Goal: Information Seeking & Learning: Learn about a topic

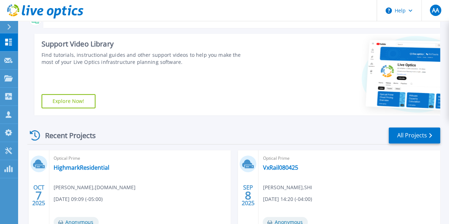
scroll to position [106, 0]
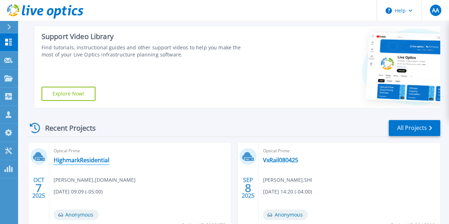
click at [82, 163] on link "HighmarkResidential" at bounding box center [82, 160] width 56 height 7
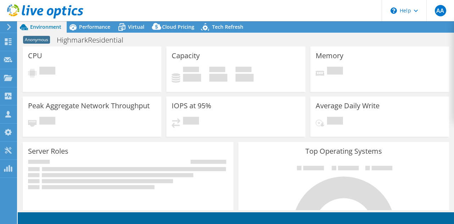
select select "USD"
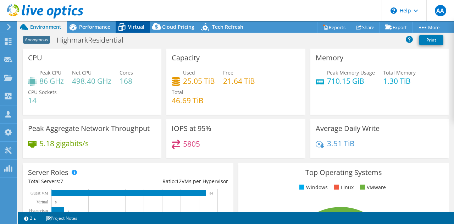
click at [133, 24] on span "Virtual" at bounding box center [136, 26] width 16 height 7
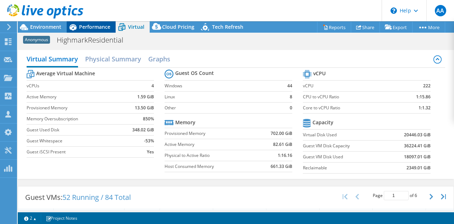
click at [102, 29] on span "Performance" at bounding box center [94, 26] width 31 height 7
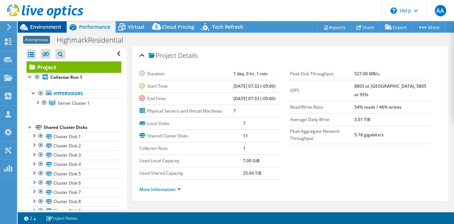
click at [53, 25] on span "Environment" at bounding box center [45, 26] width 31 height 7
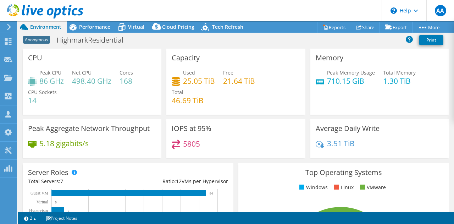
click at [83, 22] on div at bounding box center [41, 12] width 83 height 24
click at [83, 27] on span "Performance" at bounding box center [94, 26] width 31 height 7
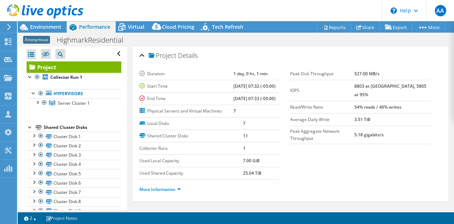
click at [287, 147] on section "Duration 1 day, 0 hr, 1 min Start Time 10/06/2025, 07:32 (-05:00) End Time 10/0…" at bounding box center [290, 134] width 302 height 132
click at [128, 30] on span "Virtual" at bounding box center [136, 26] width 16 height 7
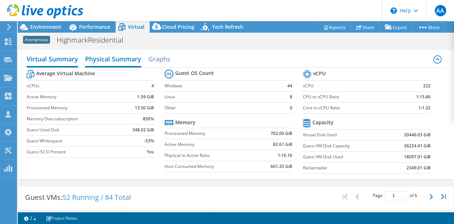
click at [114, 61] on h2 "Physical Summary" at bounding box center [113, 60] width 56 height 16
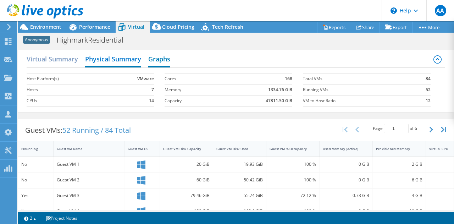
click at [153, 53] on h2 "Graphs" at bounding box center [159, 60] width 22 height 16
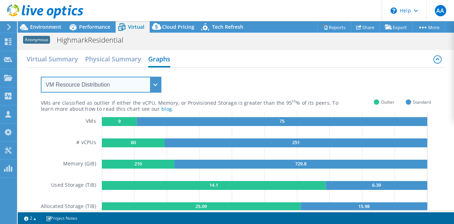
click at [119, 83] on select "VM Resource Distribution Provisioning Contrast Over Provisioning" at bounding box center [101, 85] width 121 height 16
select select "Over Provisioning"
click at [41, 77] on select "VM Resource Distribution Provisioning Contrast Over Provisioning" at bounding box center [101, 85] width 121 height 16
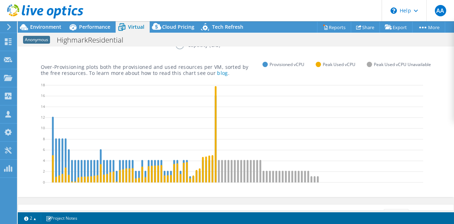
scroll to position [35, 0]
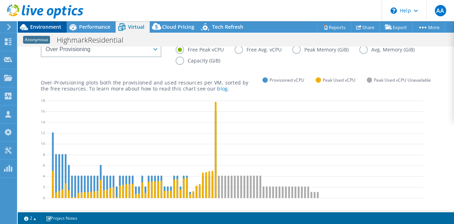
click at [47, 26] on span "Environment" at bounding box center [45, 26] width 31 height 7
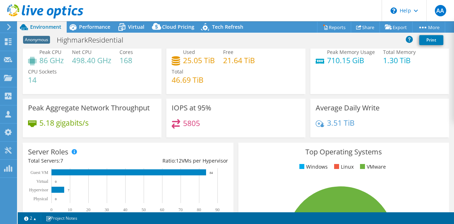
scroll to position [0, 0]
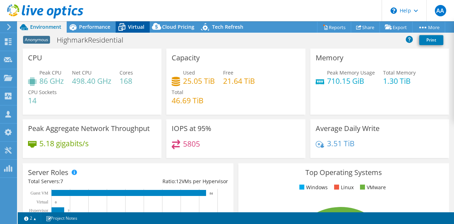
click at [139, 28] on span "Virtual" at bounding box center [136, 26] width 16 height 7
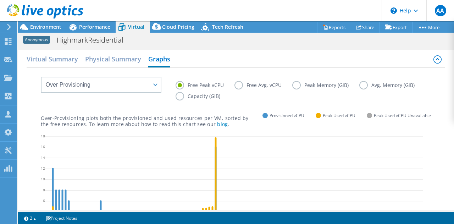
click at [206, 94] on label "Capacity (GiB)" at bounding box center [203, 96] width 55 height 9
click at [0, 0] on input "Capacity (GiB)" at bounding box center [0, 0] width 0 height 0
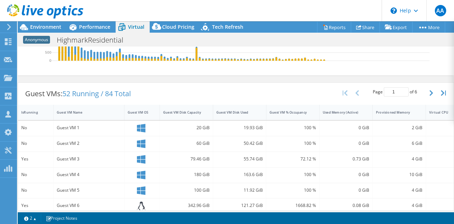
scroll to position [121, 0]
